Goal: Information Seeking & Learning: Learn about a topic

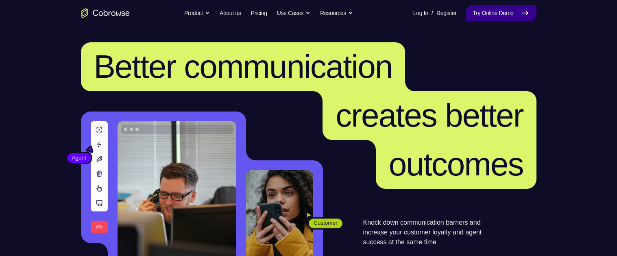
click at [511, 12] on link "Try Online Demo" at bounding box center [501, 13] width 70 height 16
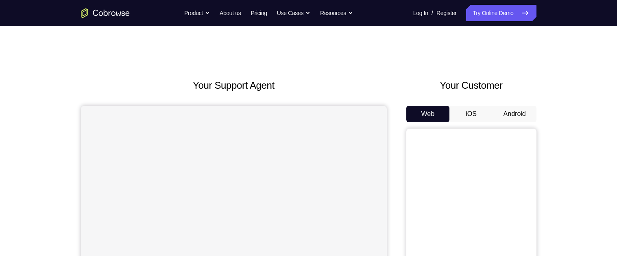
click at [520, 112] on button "Android" at bounding box center [515, 114] width 44 height 16
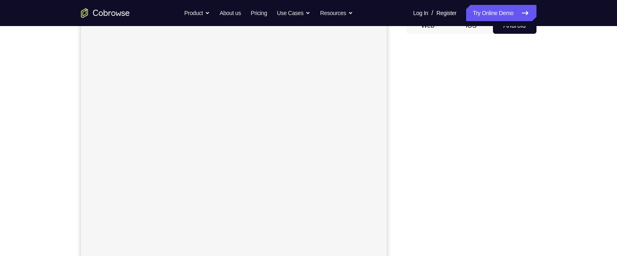
scroll to position [87, 0]
